Goal: Information Seeking & Learning: Learn about a topic

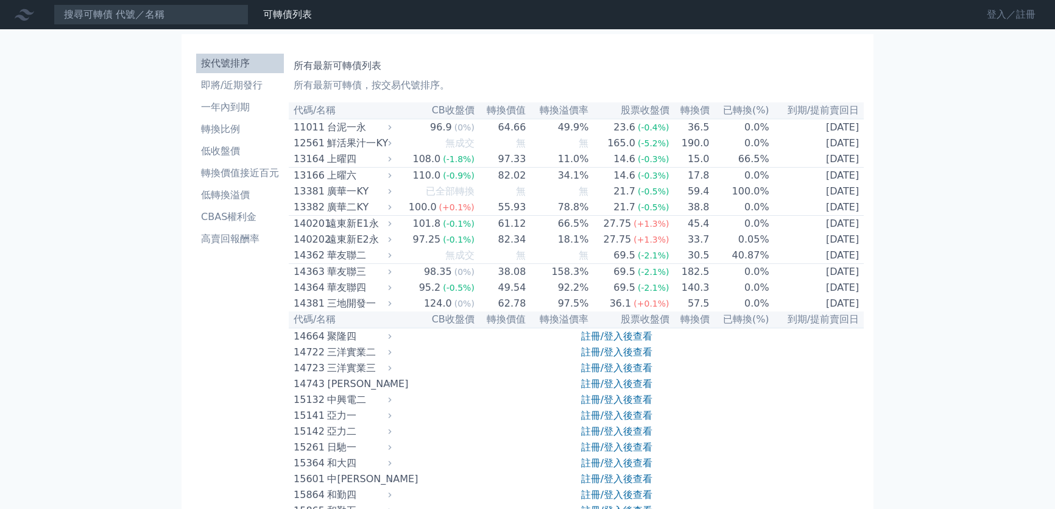
click at [1015, 20] on link "登入／註冊" at bounding box center [1011, 14] width 68 height 19
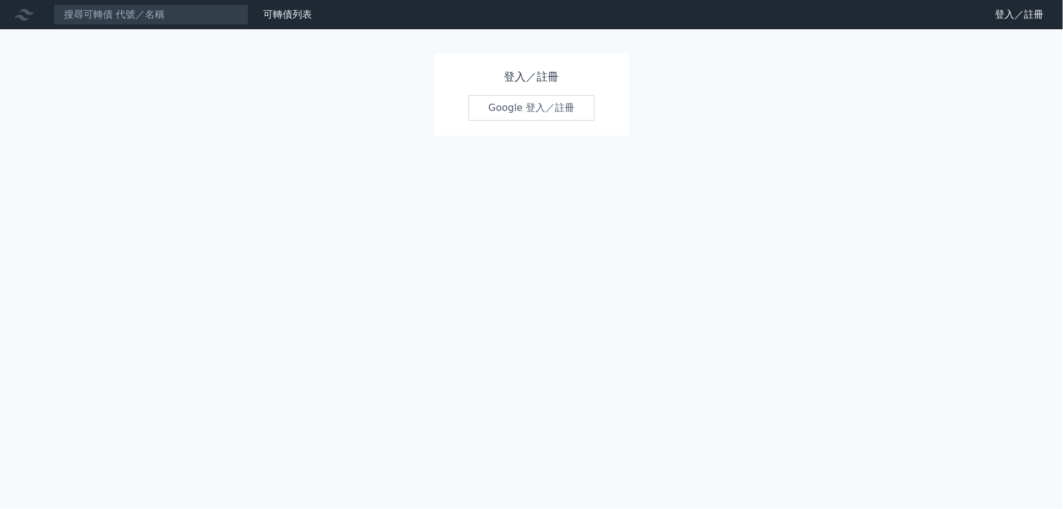
click at [528, 110] on link "Google 登入／註冊" at bounding box center [532, 108] width 127 height 26
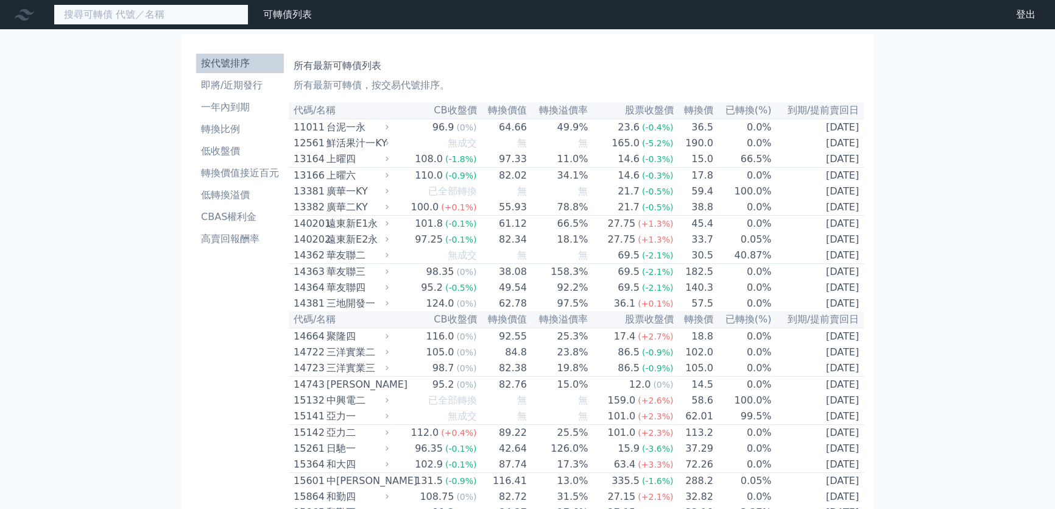
click at [177, 13] on input at bounding box center [151, 14] width 195 height 21
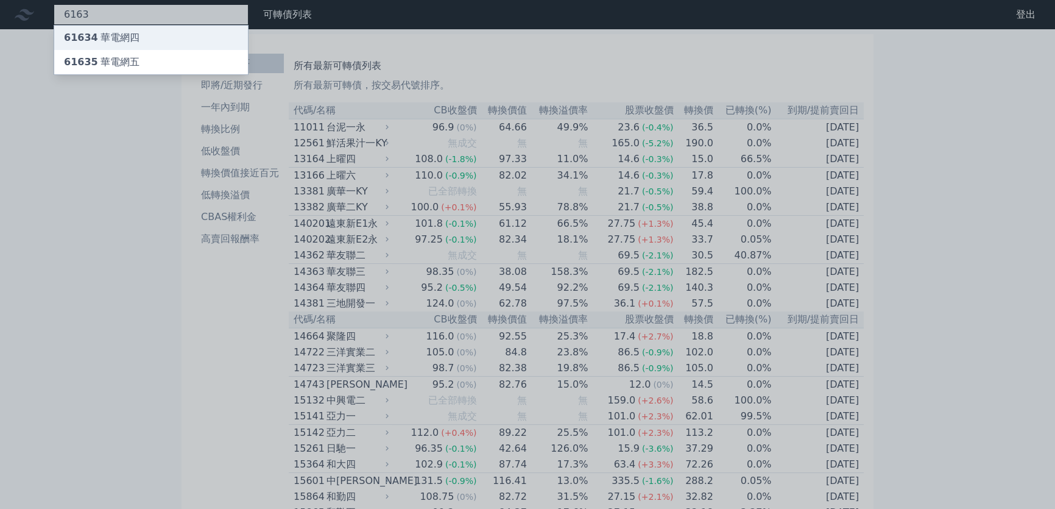
type input "6163"
click at [143, 35] on div "61634 華電網四" at bounding box center [151, 38] width 194 height 24
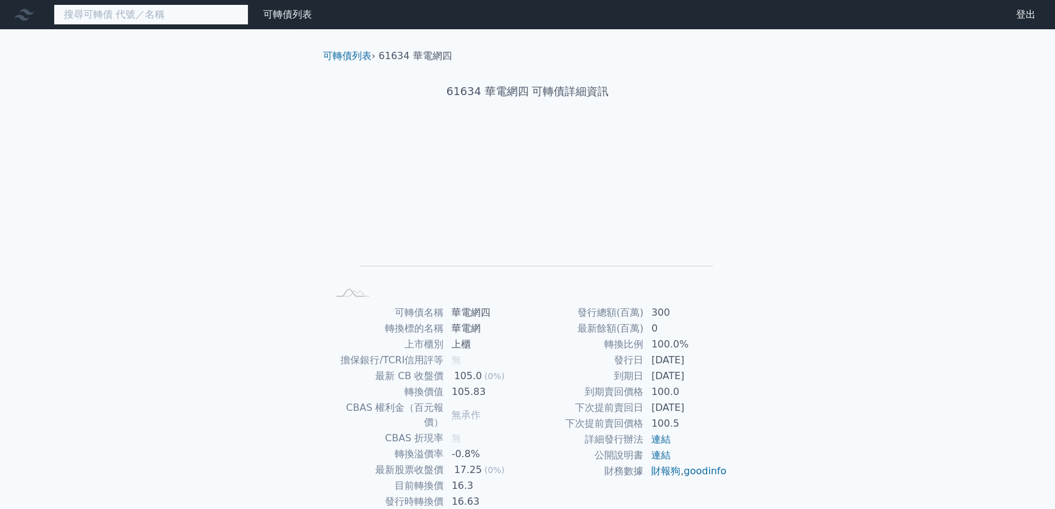
click at [133, 15] on input at bounding box center [151, 14] width 195 height 21
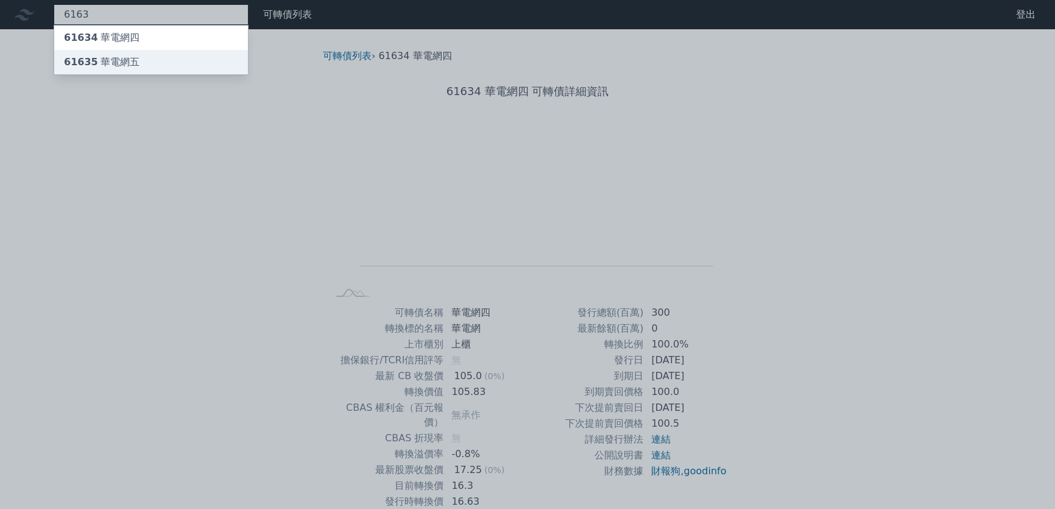
type input "6163"
click at [113, 62] on div "61635 華電網五" at bounding box center [102, 62] width 76 height 15
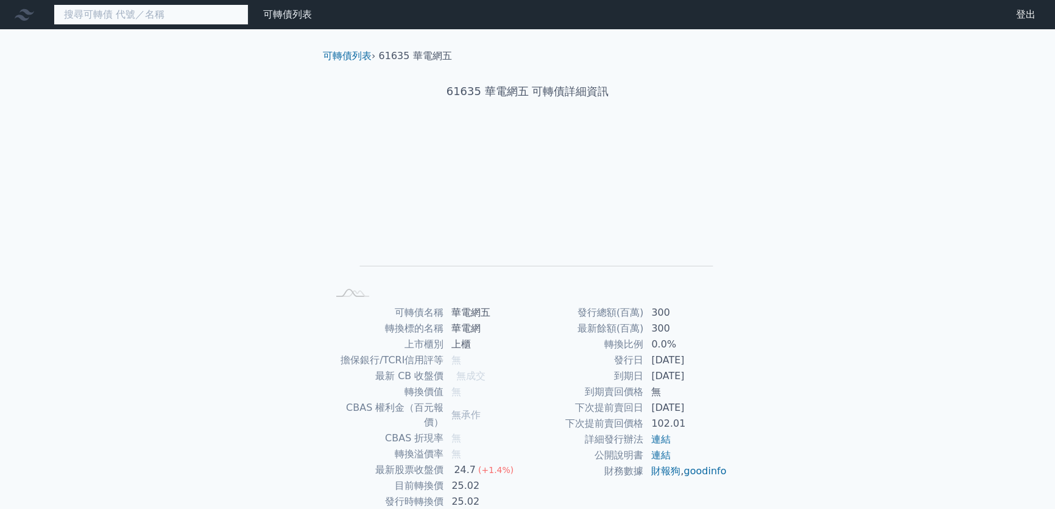
click at [138, 19] on input at bounding box center [151, 14] width 195 height 21
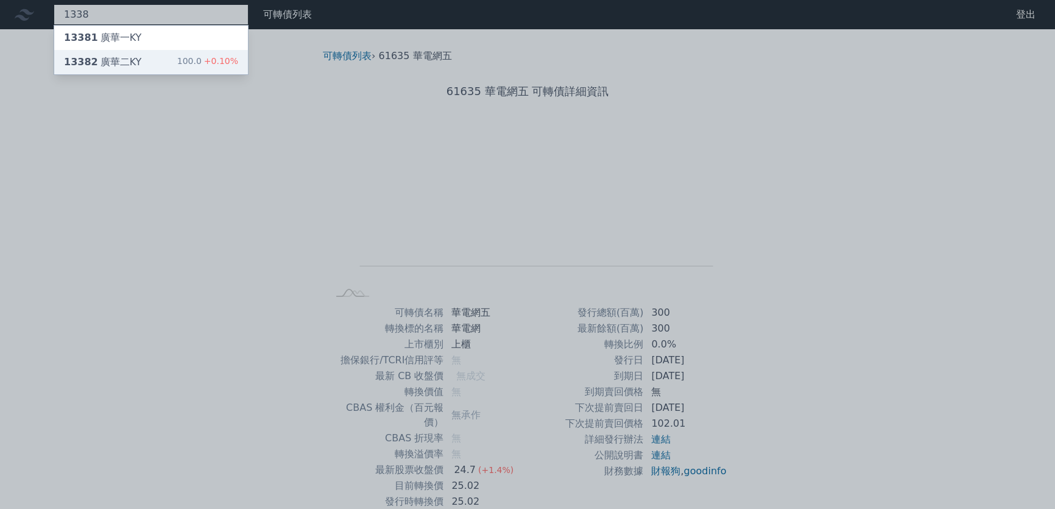
type input "1338"
click at [119, 61] on div "13382 [GEOGRAPHIC_DATA]" at bounding box center [102, 62] width 77 height 15
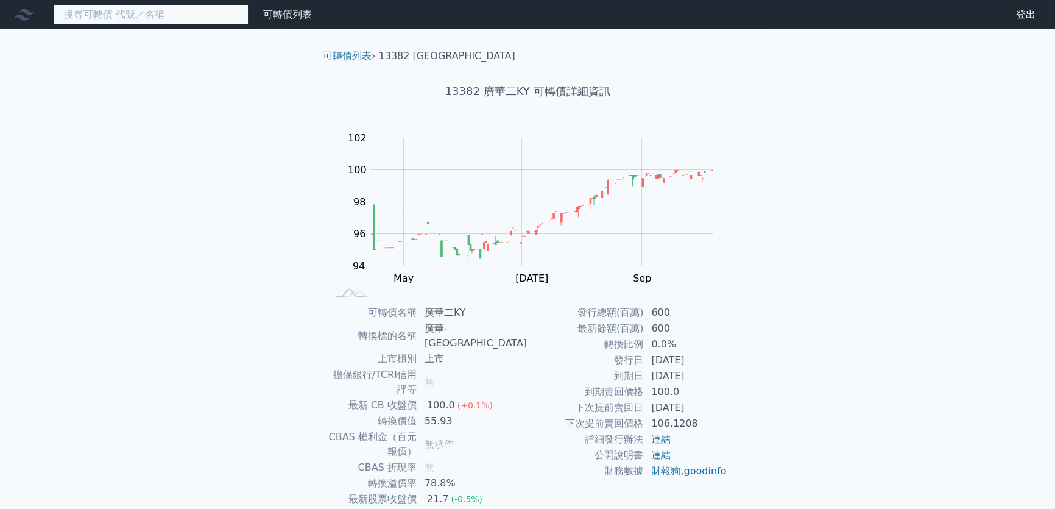
click at [185, 12] on input at bounding box center [151, 14] width 195 height 21
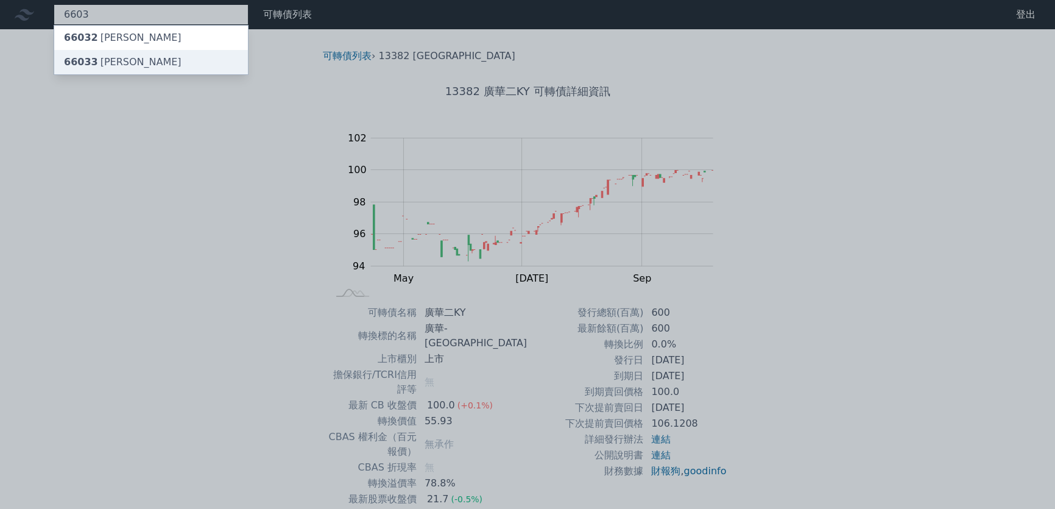
type input "6603"
click at [133, 62] on div "66033 [PERSON_NAME]" at bounding box center [123, 62] width 118 height 15
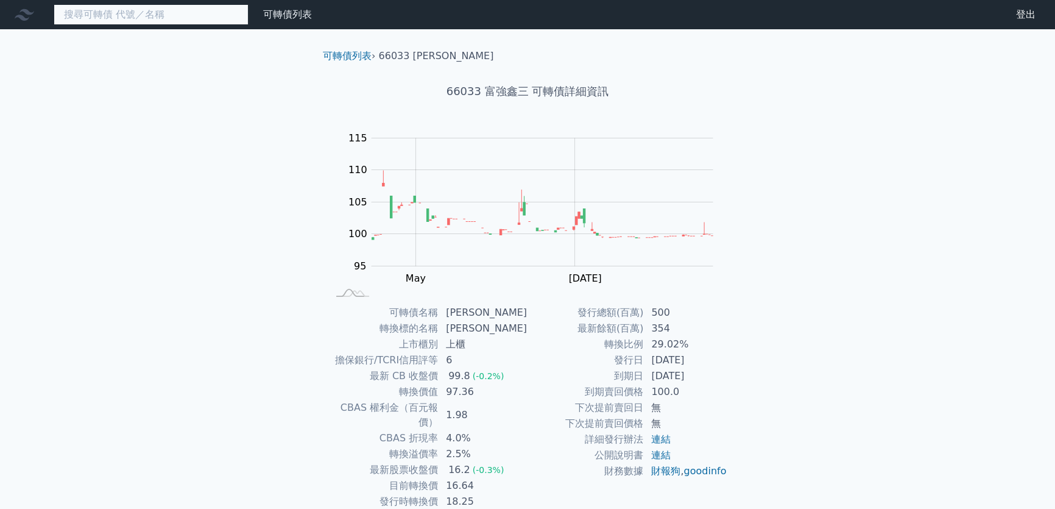
click at [166, 18] on input at bounding box center [151, 14] width 195 height 21
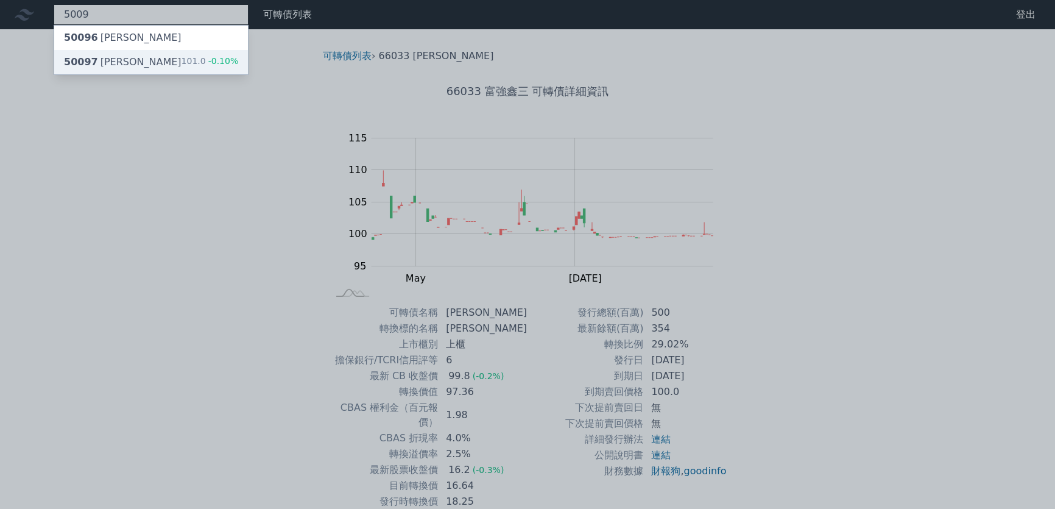
type input "5009"
click at [124, 63] on div "50097 榮剛七 101.0 -0.10%" at bounding box center [151, 62] width 194 height 24
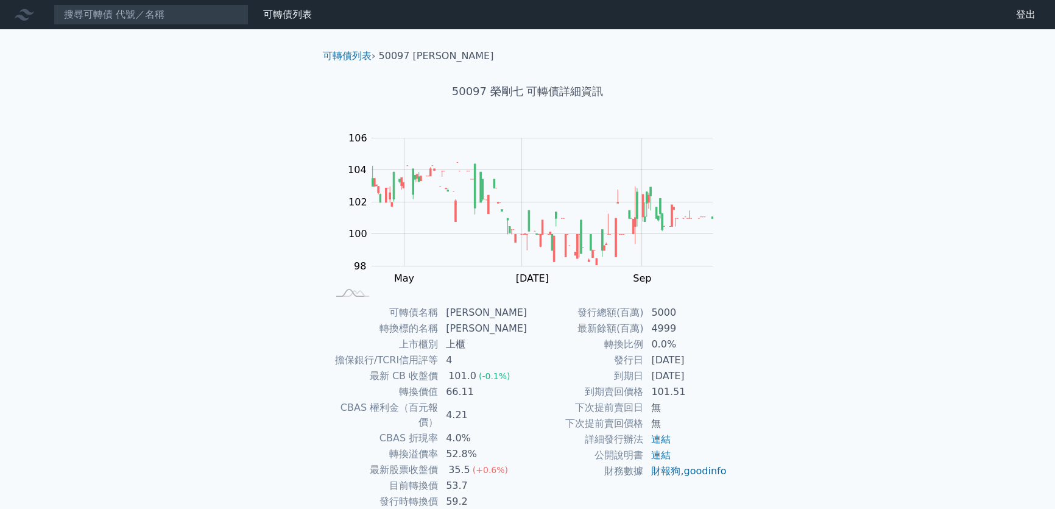
scroll to position [55, 0]
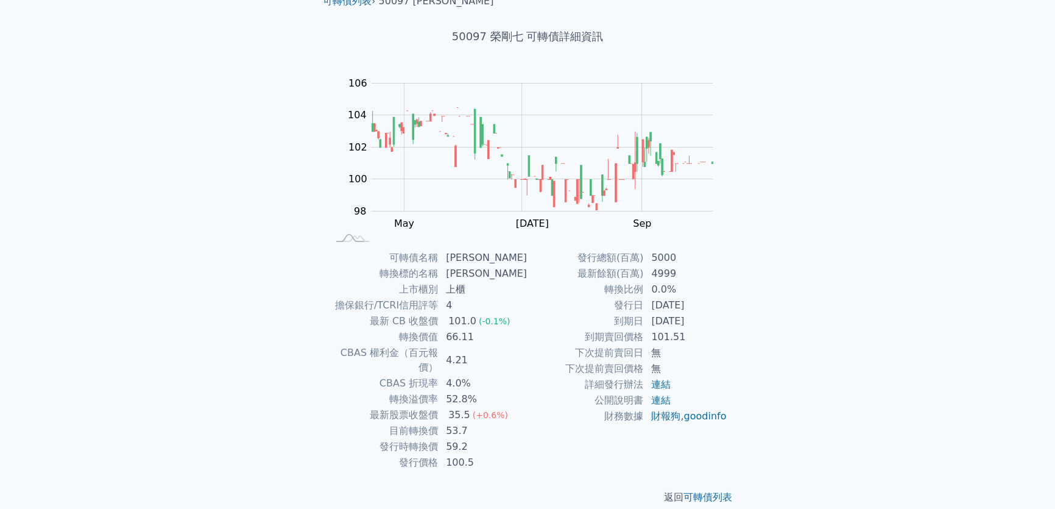
click at [201, 85] on div "可轉債列表 財務數據 可轉債列表 財務數據 登出 登出 可轉債列表 › 50097 榮剛七 50097 榮剛七 可轉債詳細資訊 Zoom Out 104 96…" at bounding box center [527, 234] width 1055 height 579
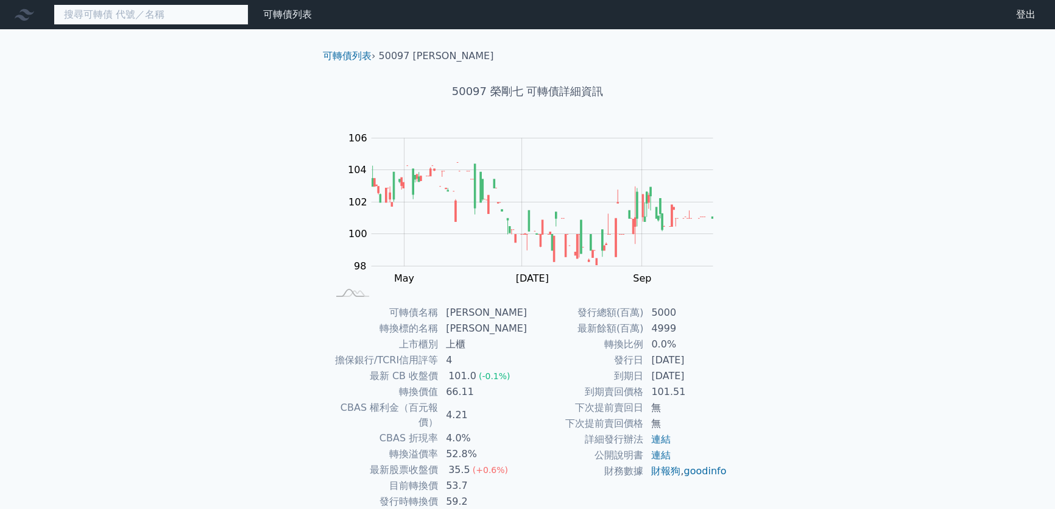
click at [138, 8] on input at bounding box center [151, 14] width 195 height 21
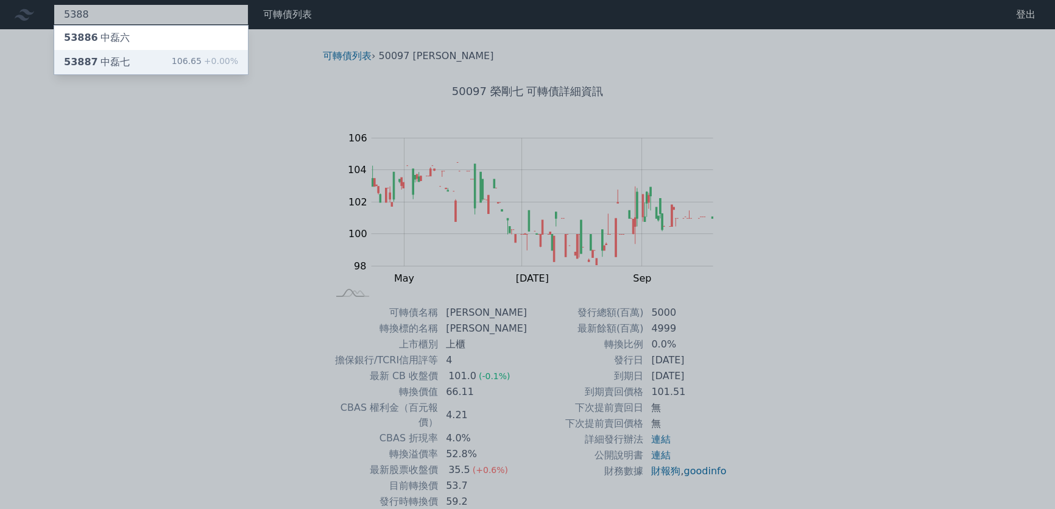
type input "5388"
click at [102, 65] on div "53887 [PERSON_NAME]" at bounding box center [97, 62] width 66 height 15
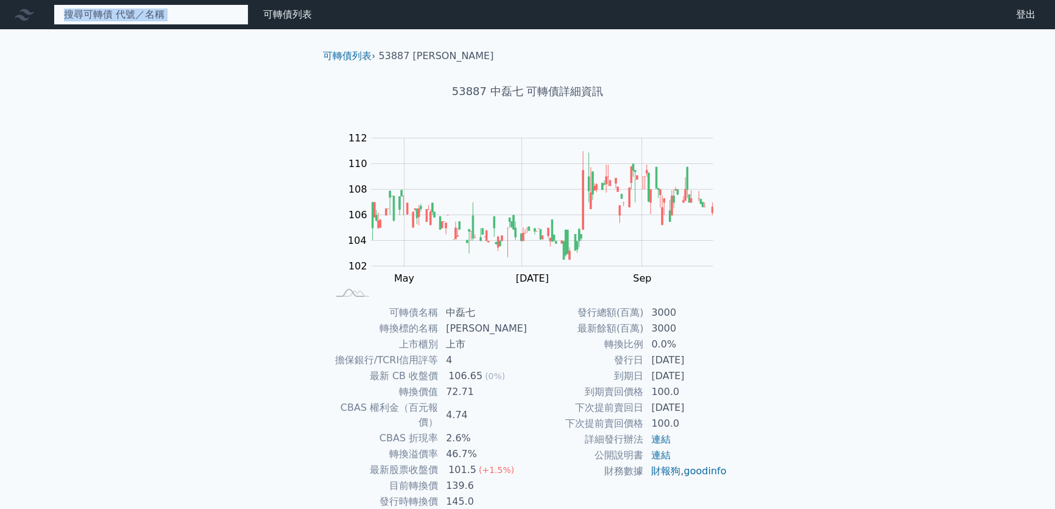
click at [135, 18] on input at bounding box center [151, 14] width 195 height 21
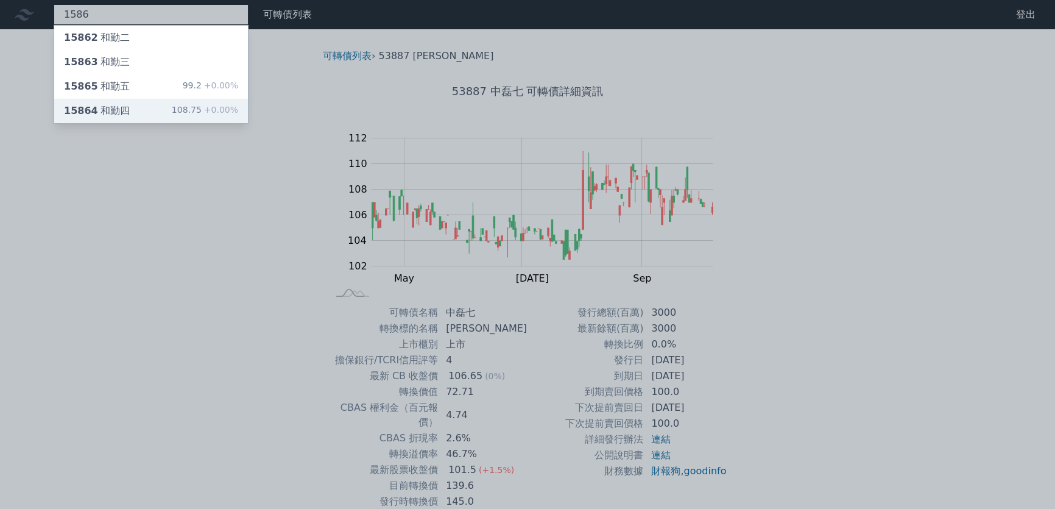
type input "1586"
click at [129, 101] on div "15864 和勤四 108.75 +0.00%" at bounding box center [151, 111] width 194 height 24
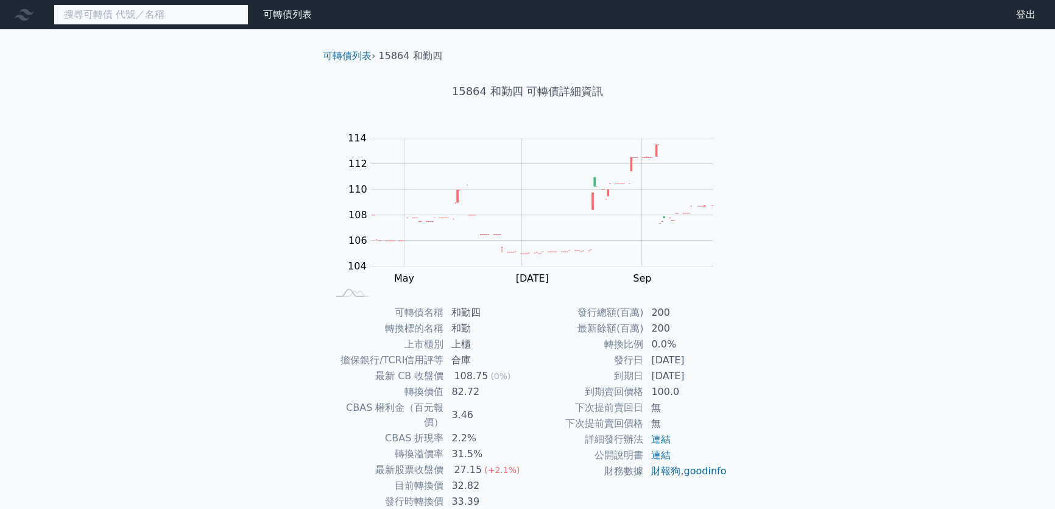
click at [169, 22] on input at bounding box center [151, 14] width 195 height 21
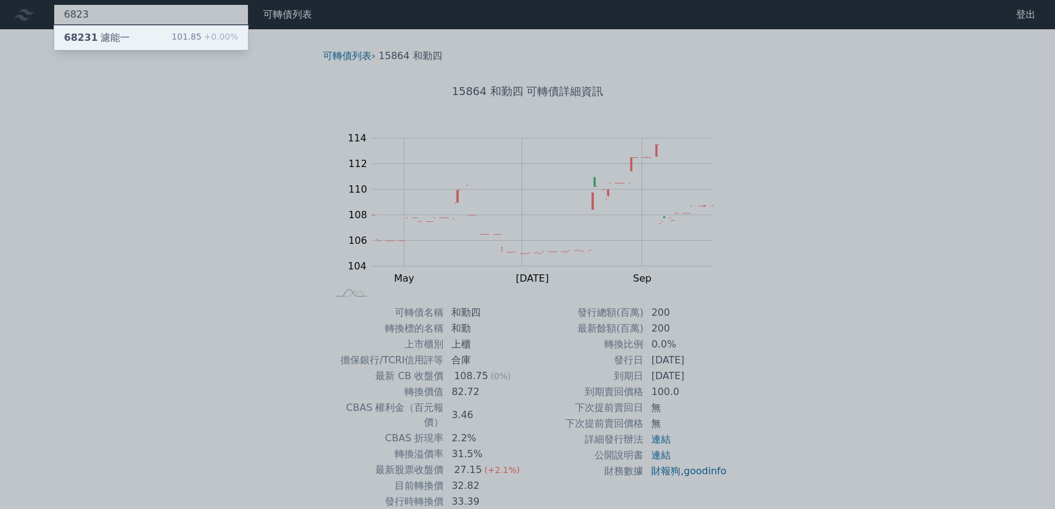
type input "6823"
click at [128, 37] on div "68231 濾能一 101.85 +0.00%" at bounding box center [151, 38] width 194 height 24
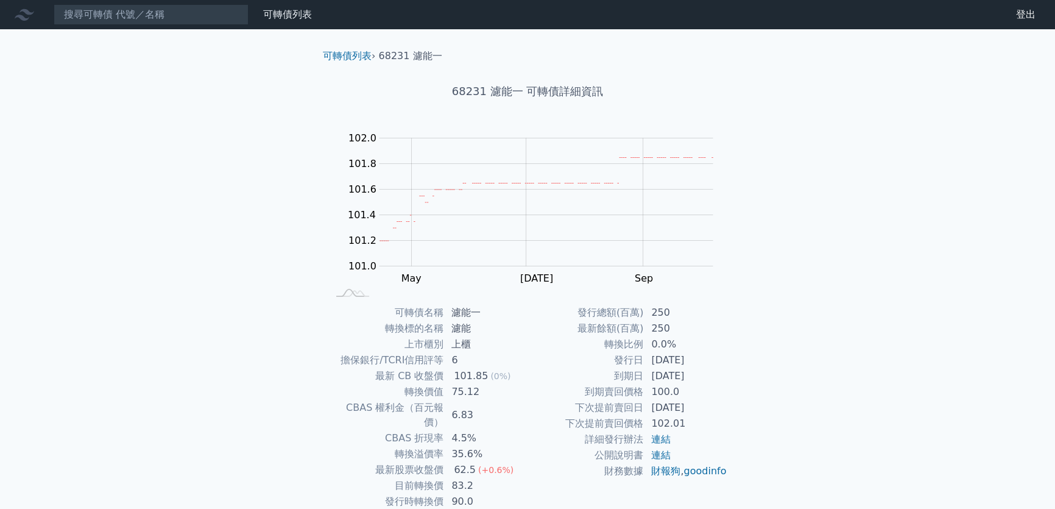
scroll to position [55, 0]
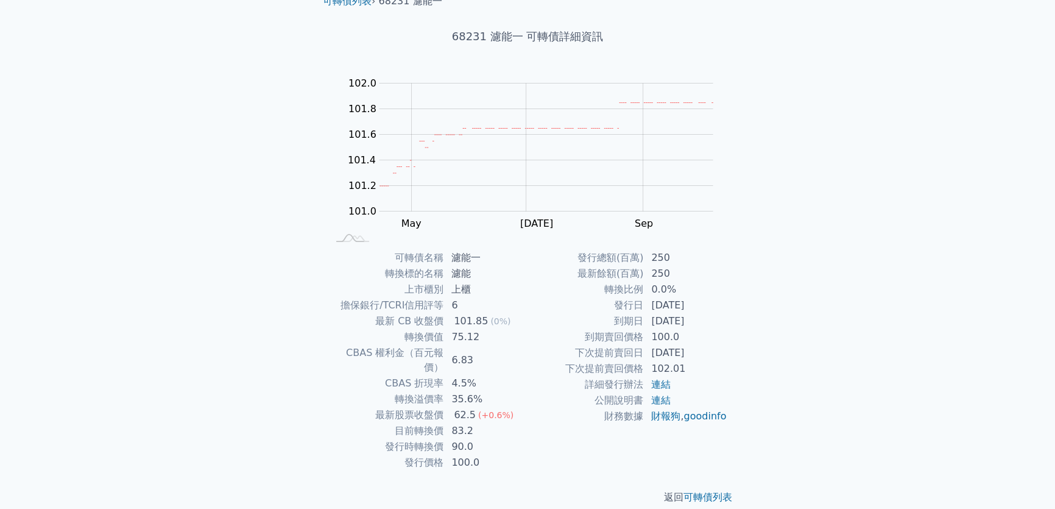
click at [884, 99] on div "可轉債列表 財務數據 可轉債列表 財務數據 登出 登出 可轉債列表 › 68231 濾能一 68231 濾能一 可轉債詳細資訊 Zoom Out 101.4 …" at bounding box center [527, 234] width 1055 height 579
